Goal: Navigation & Orientation: Find specific page/section

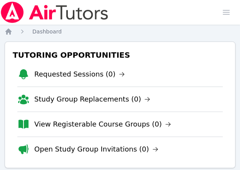
click at [206, 30] on nav "Home Dashboard" at bounding box center [120, 32] width 231 height 8
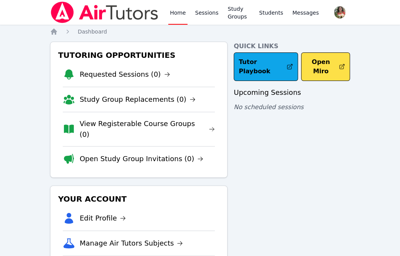
click at [250, 158] on div "Quick Links Tutor Playbook Open Miro Upcoming Sessions No scheduled sessions" at bounding box center [292, 177] width 116 height 270
click at [152, 153] on link "Open Study Group Invitations (0)" at bounding box center [142, 158] width 124 height 11
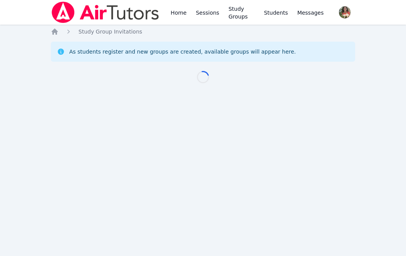
click at [152, 153] on div "Home Sessions Study Groups Students Messages Open user menu [PERSON_NAME] Open …" at bounding box center [203, 128] width 406 height 256
